Goal: Download file/media

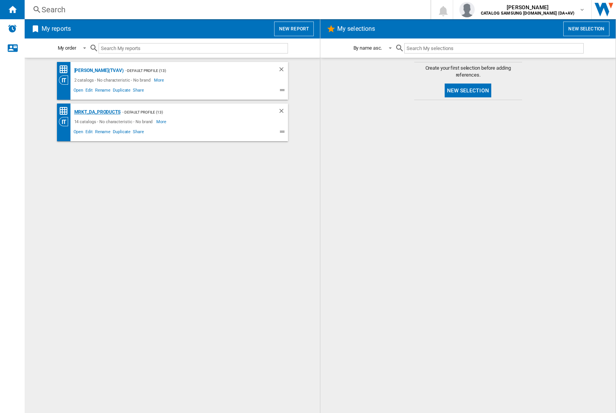
click at [97, 112] on div "MRKT_DA_PRODUCTS" at bounding box center [96, 112] width 48 height 10
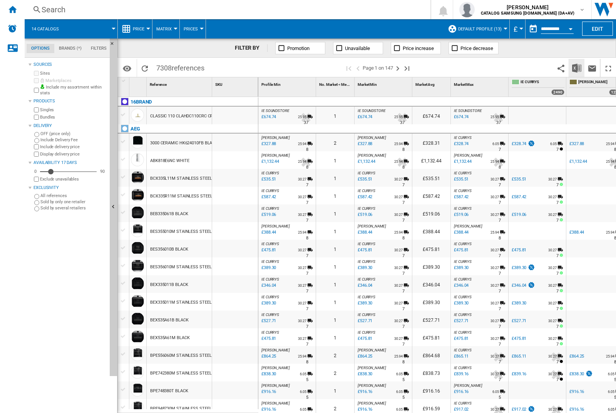
click at [576, 67] on img "Download in Excel" at bounding box center [576, 67] width 9 height 9
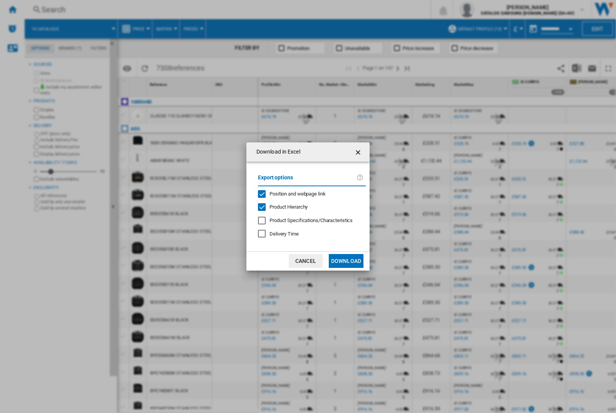
click at [293, 192] on span "Position and webpage link" at bounding box center [297, 194] width 56 height 6
click at [346, 261] on button "Download" at bounding box center [346, 261] width 35 height 14
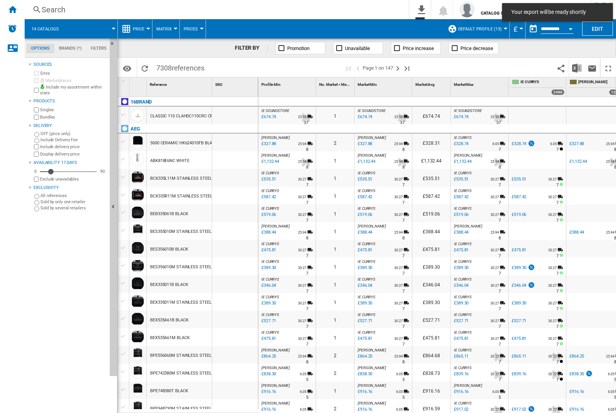
click at [238, 141] on div at bounding box center [235, 143] width 46 height 18
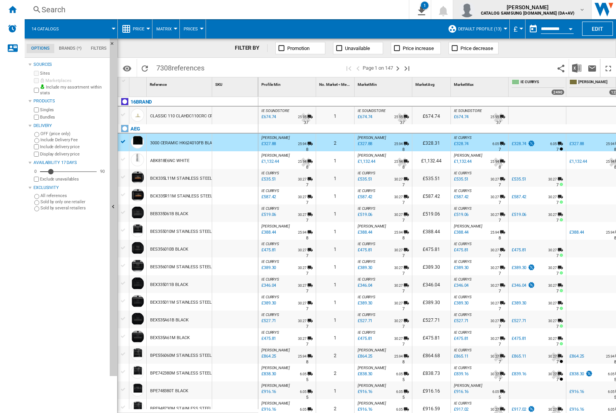
click at [474, 10] on img "button" at bounding box center [466, 9] width 15 height 15
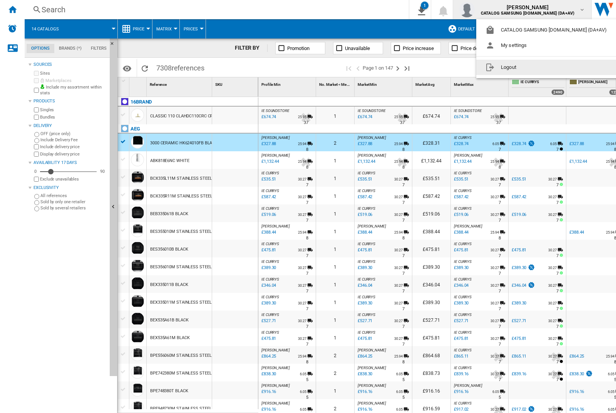
click at [535, 67] on button "Logout" at bounding box center [547, 67] width 143 height 15
